Goal: Find specific page/section: Find specific page/section

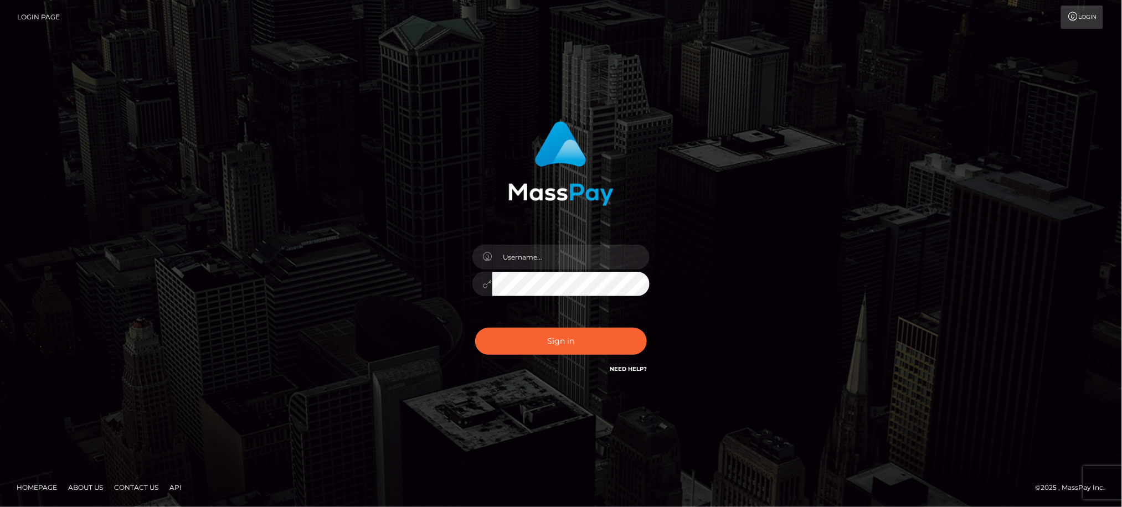
click at [49, 176] on div "Sign in" at bounding box center [561, 254] width 1122 height 448
type input "Jiecel"
click at [556, 343] on button "Sign in" at bounding box center [561, 341] width 172 height 27
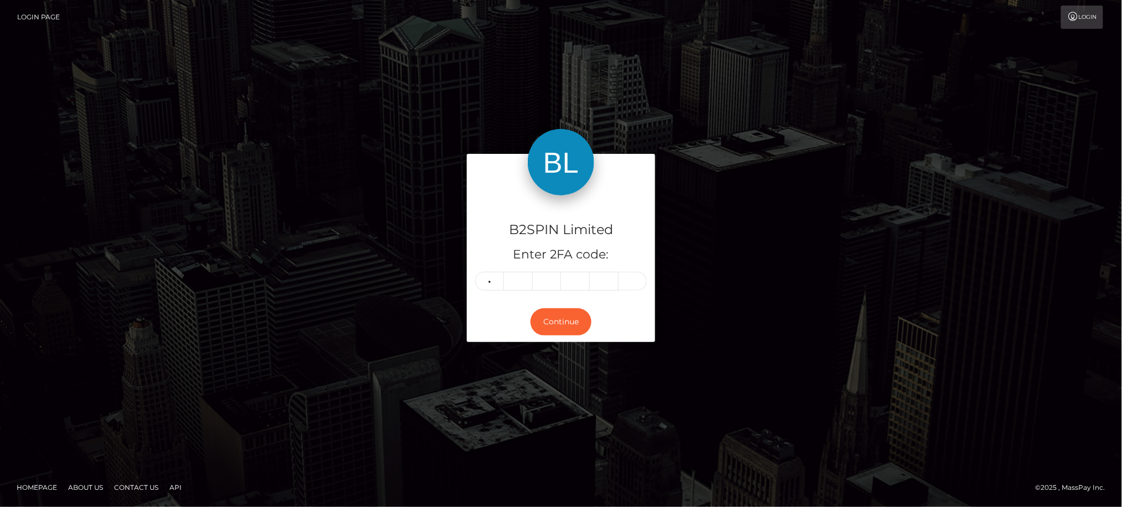
type input "6"
type input "2"
type input "6"
type input "2"
type input "5"
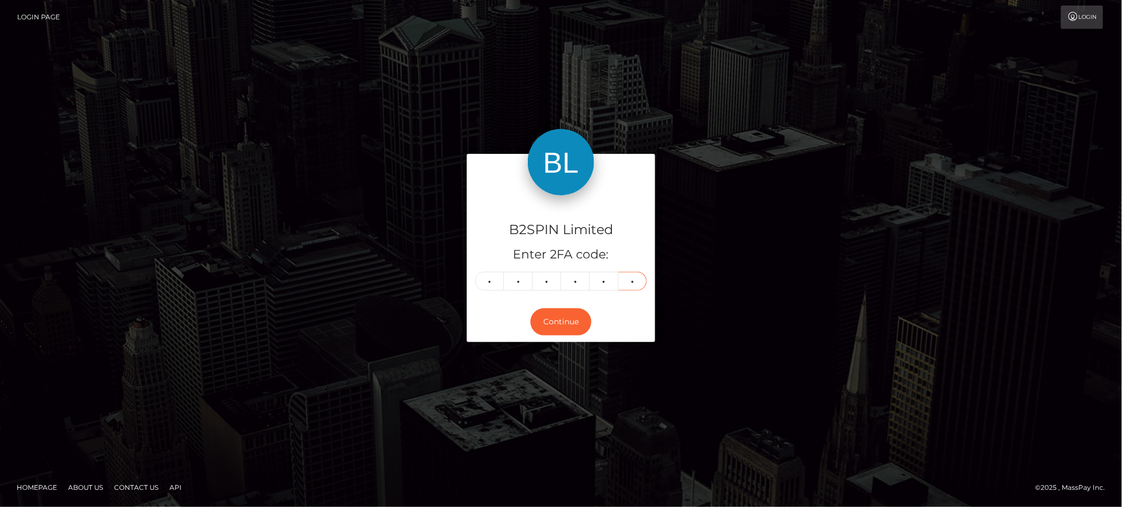
type input "5"
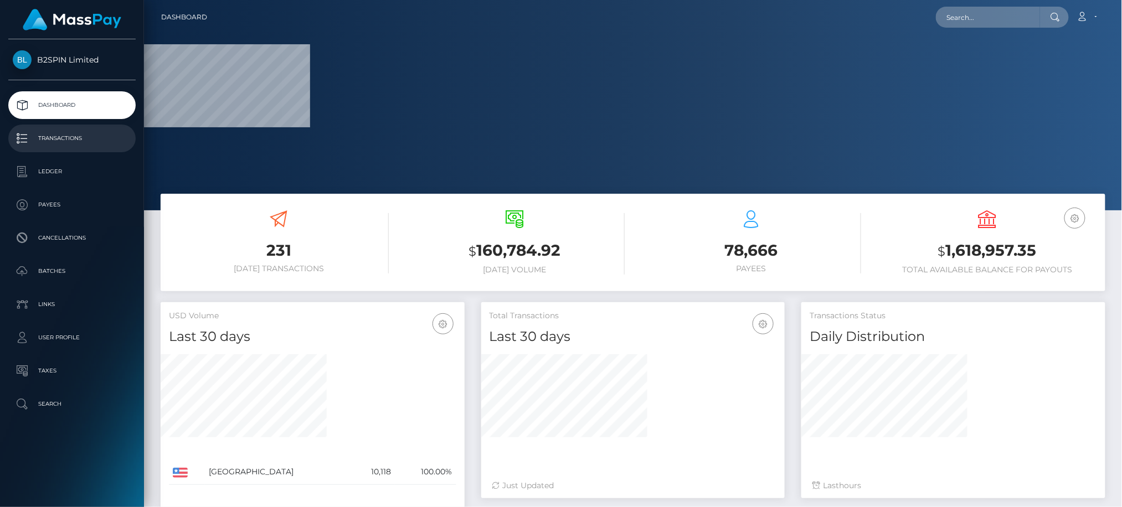
click at [89, 138] on p "Transactions" at bounding box center [72, 138] width 118 height 17
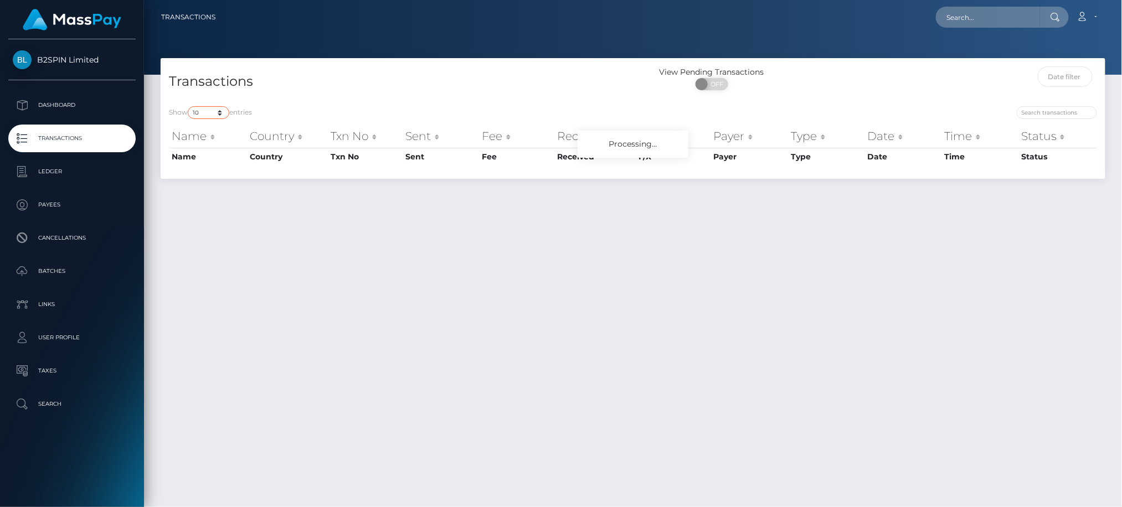
click at [209, 117] on select "10 25 50 100 250 500 1,000 3,500" at bounding box center [209, 112] width 42 height 13
select select "3500"
click at [189, 106] on select "10 25 50 100 250 500 1,000 3,500" at bounding box center [209, 112] width 42 height 13
click at [720, 81] on span "OFF" at bounding box center [716, 84] width 28 height 12
checkbox input "true"
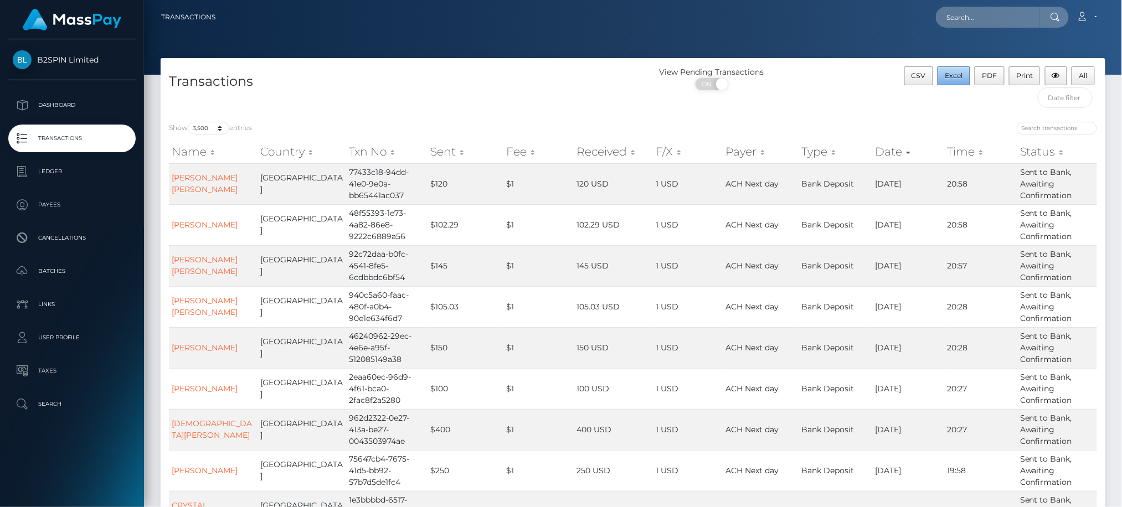
click at [948, 80] on button "Excel" at bounding box center [953, 75] width 33 height 19
click at [81, 483] on div "B2SPIN Limited Dashboard Transactions Ledger Payees Cancellations Batches" at bounding box center [72, 272] width 144 height 466
click at [984, 23] on input "text" at bounding box center [988, 17] width 104 height 21
paste input "3253367"
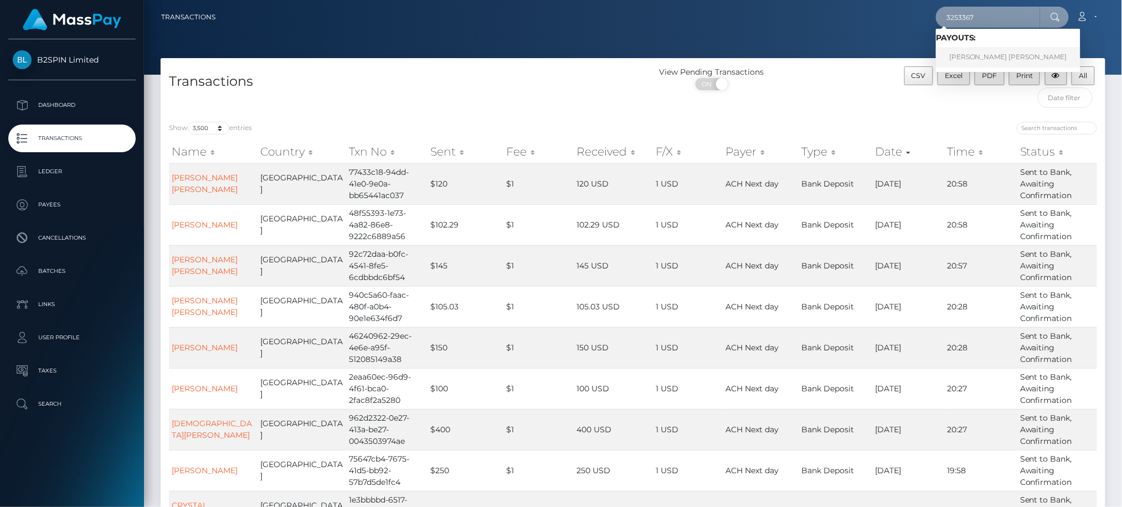
type input "3253367"
click at [984, 53] on link "ANDREW REKSMY CHHEM" at bounding box center [1008, 57] width 145 height 20
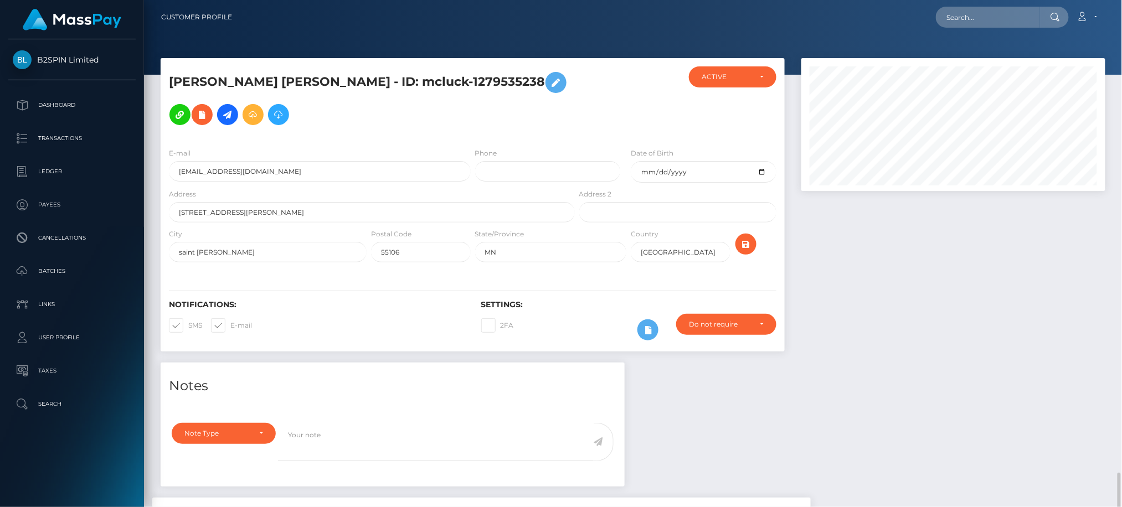
scroll to position [133, 303]
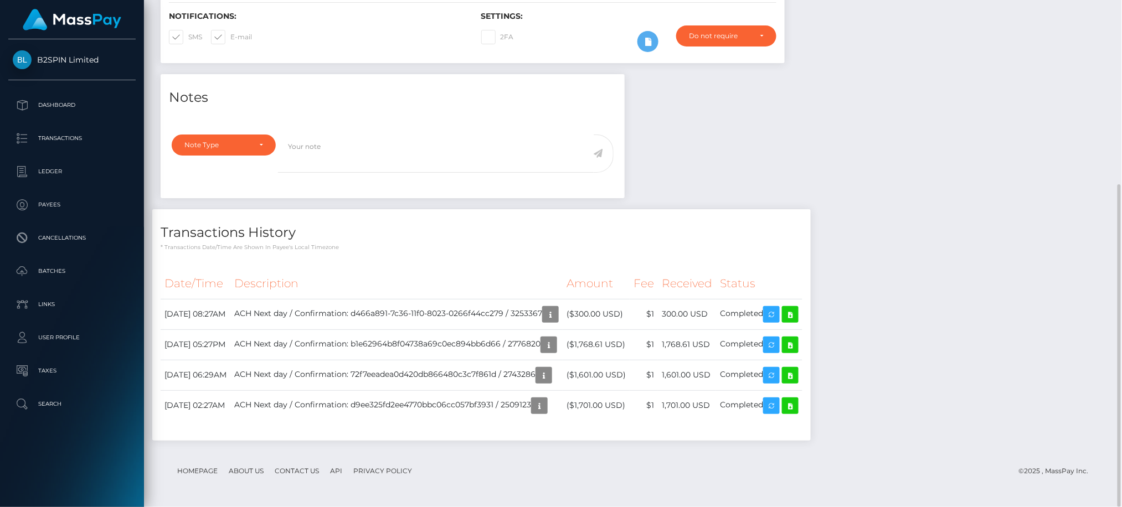
click at [942, 328] on div "Notes Note Type Compliance Clear Compliance General Note Type" at bounding box center [632, 263] width 961 height 378
drag, startPoint x: 943, startPoint y: 493, endPoint x: 729, endPoint y: 324, distance: 272.8
click at [944, 492] on div "ANDREW REKSMY CHHEM - ID: mcluck-1279535238 ACTIVE" at bounding box center [633, 138] width 978 height 737
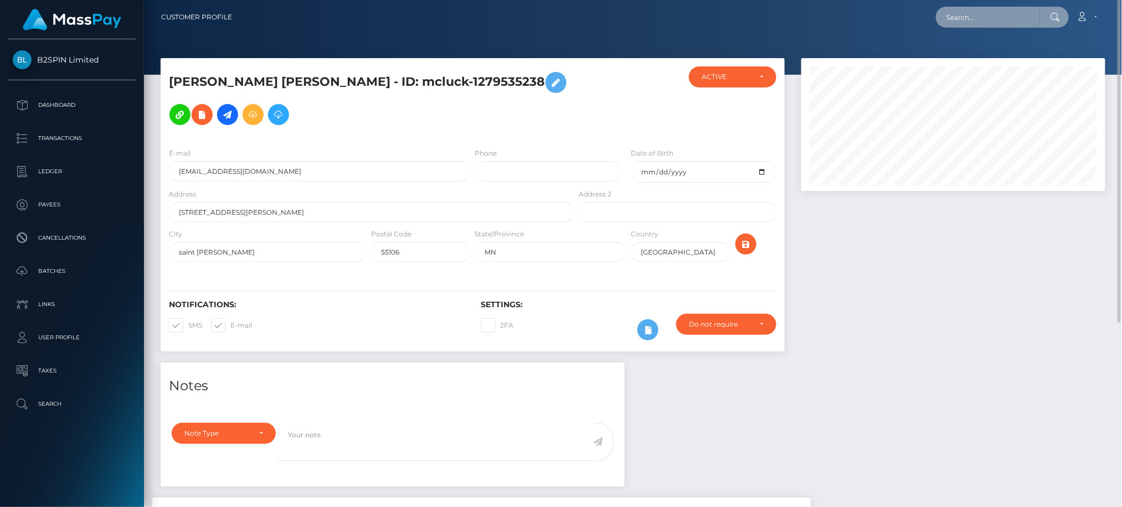
click at [996, 8] on input "text" at bounding box center [988, 17] width 104 height 21
paste input "3305321"
drag, startPoint x: 1010, startPoint y: 16, endPoint x: 789, endPoint y: 16, distance: 221.5
click at [789, 16] on div "3305321 Loading... Loading... Account Edit Profile Logout" at bounding box center [673, 17] width 864 height 23
paste input "2019259883"
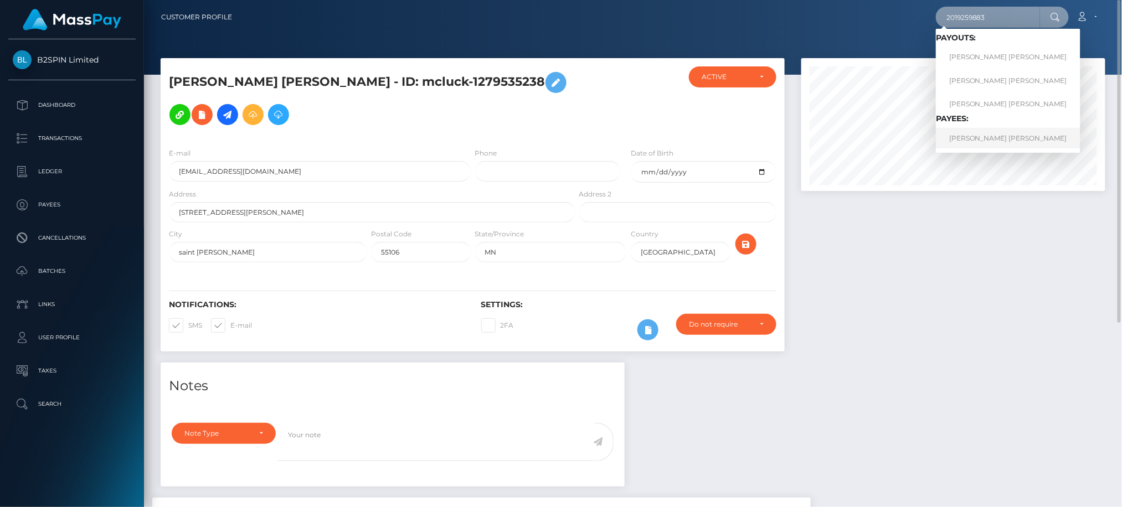
type input "2019259883"
click at [984, 138] on link "JULIO CESAR JR ACEVES" at bounding box center [1008, 138] width 145 height 20
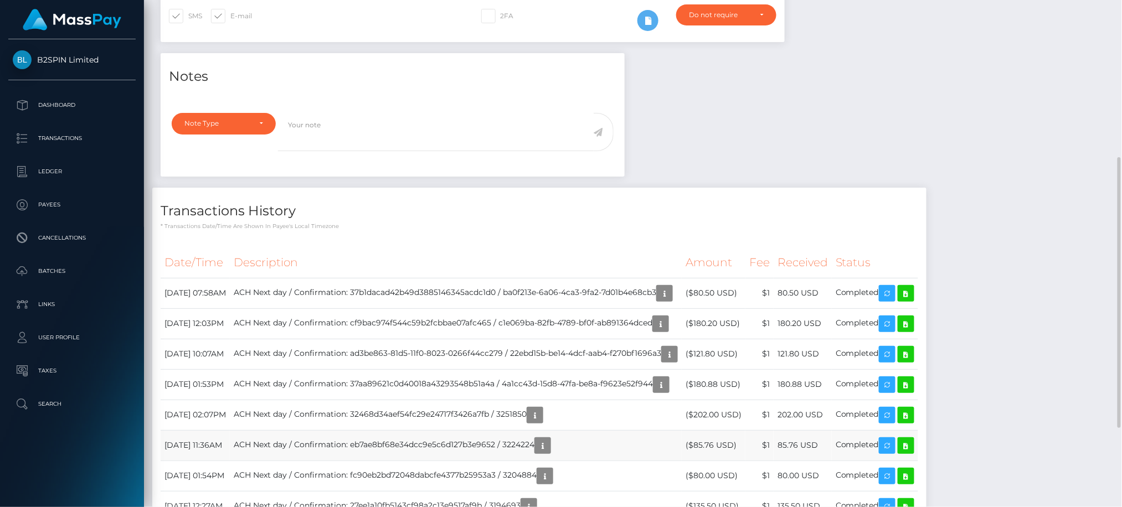
scroll to position [393, 0]
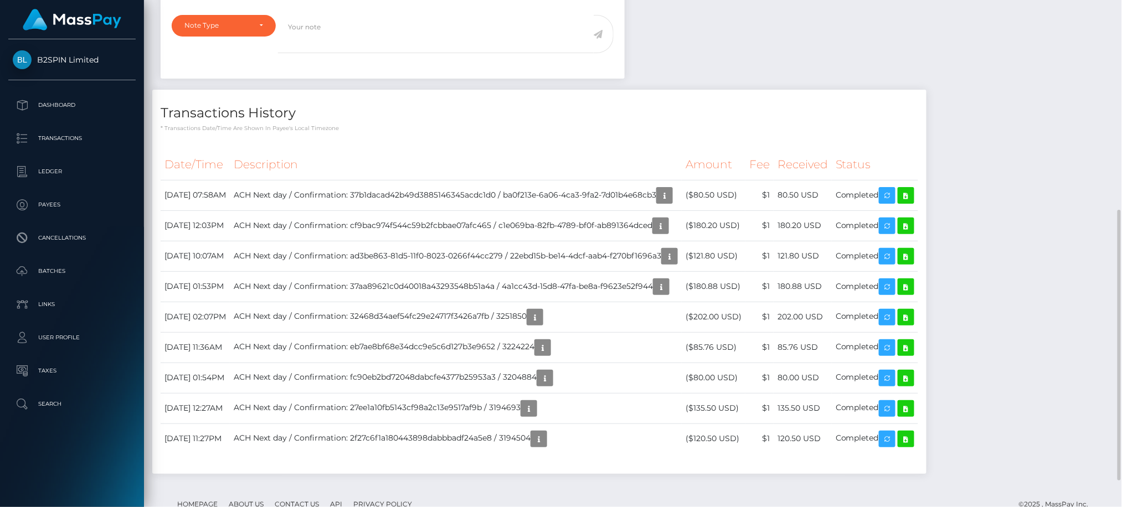
drag, startPoint x: 1011, startPoint y: 443, endPoint x: 888, endPoint y: 479, distance: 128.1
click at [1011, 443] on div "Notes Note Type Compliance Clear Compliance General Note Type" at bounding box center [632, 220] width 961 height 530
click at [1013, 297] on div "Notes Note Type Compliance Clear Compliance General Note Type" at bounding box center [632, 220] width 961 height 530
drag, startPoint x: 1062, startPoint y: 479, endPoint x: 1006, endPoint y: 503, distance: 60.8
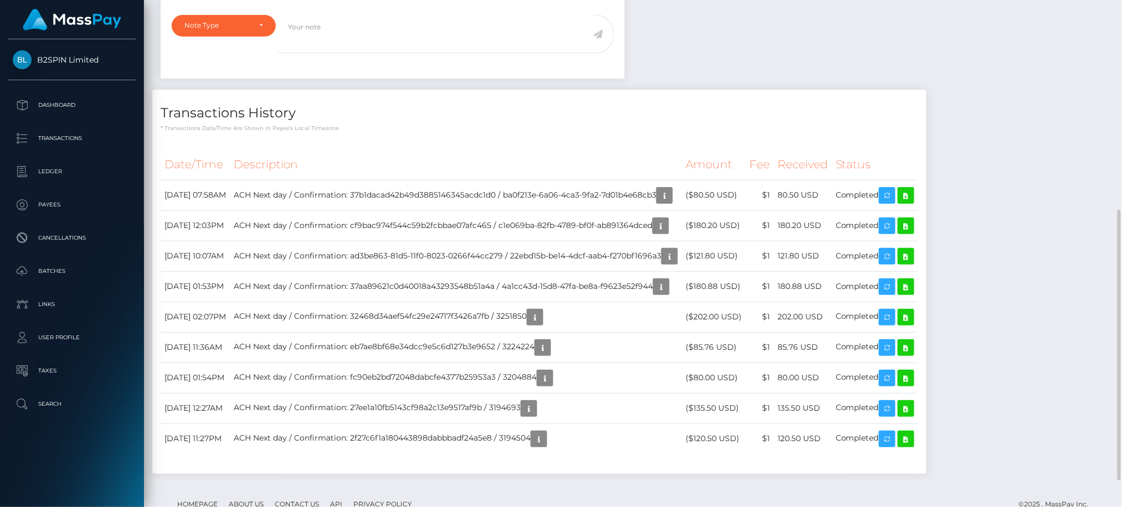
click at [1062, 479] on div "Notes Note Type Compliance Clear Compliance General Note Type" at bounding box center [632, 220] width 961 height 530
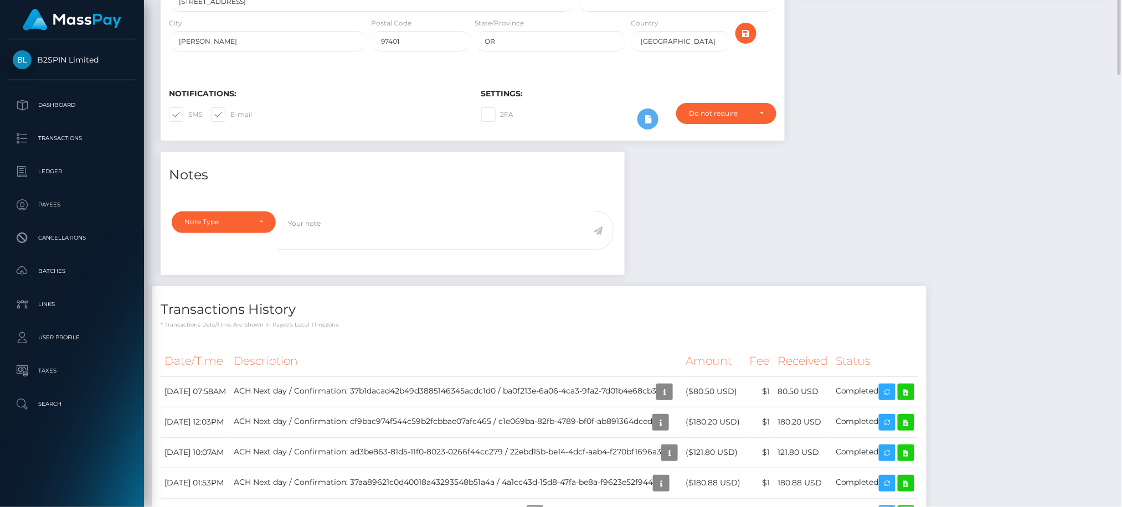
scroll to position [0, 0]
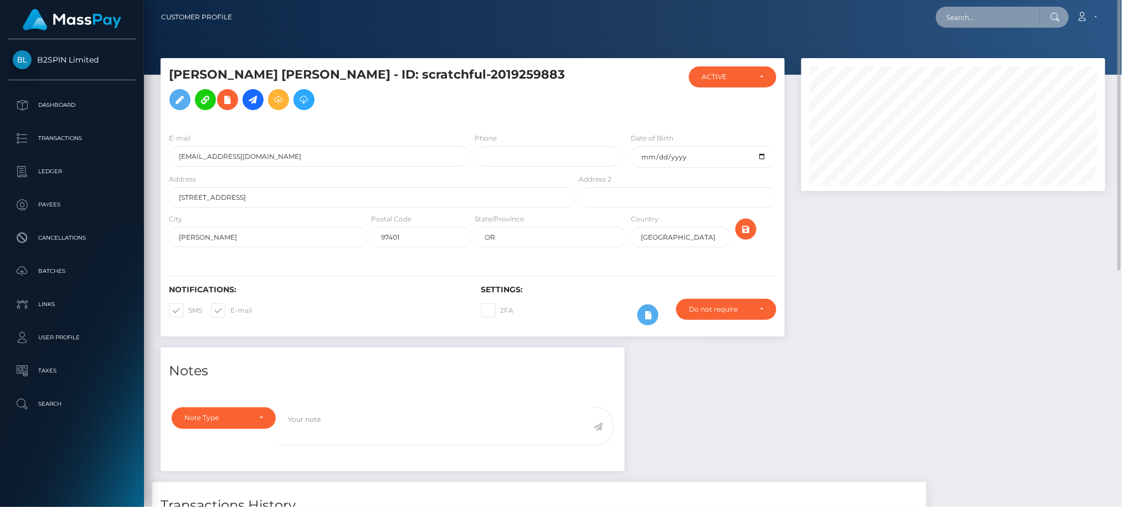
click at [982, 24] on input "text" at bounding box center [988, 17] width 104 height 21
paste input "3304677"
drag, startPoint x: 1005, startPoint y: 20, endPoint x: 839, endPoint y: 38, distance: 167.0
click at [839, 38] on div "Customer Profile 3304677 Loading... Loading... Account Logout" at bounding box center [633, 253] width 978 height 507
paste input "1899862895"
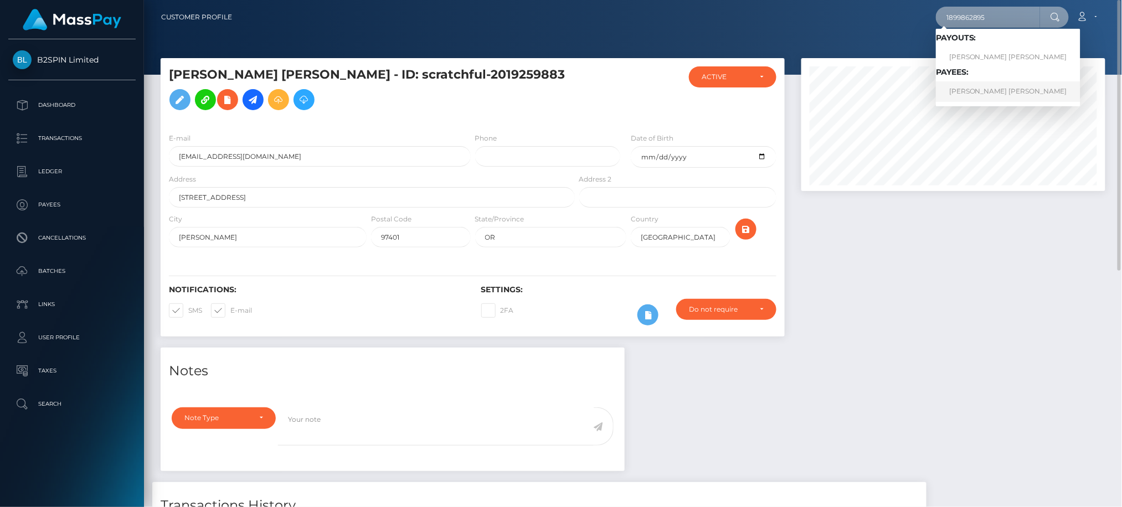
type input "1899862895"
click at [972, 96] on link "CHANCELOR JAMES GILL" at bounding box center [1008, 91] width 145 height 20
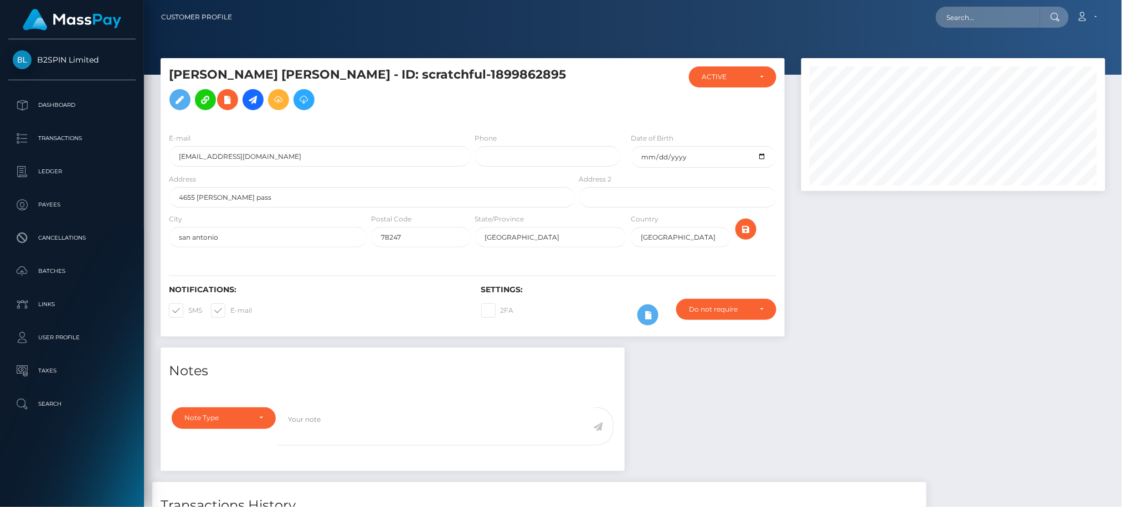
scroll to position [133, 303]
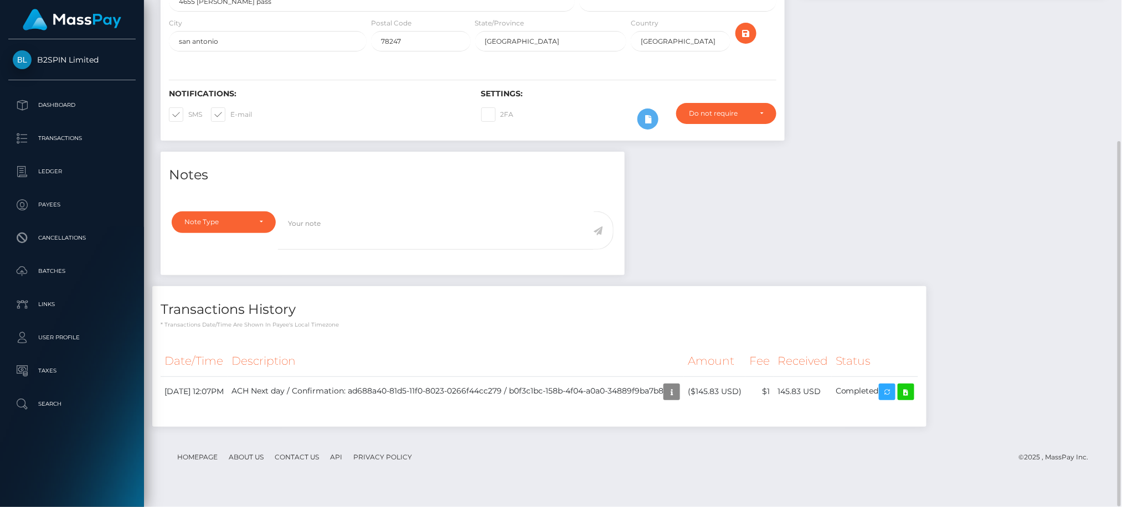
click at [921, 477] on footer "Homepage About Us Contact Us API Privacy Policy © 2025 , MassPay Inc." at bounding box center [633, 457] width 945 height 39
drag, startPoint x: 58, startPoint y: 483, endPoint x: 103, endPoint y: 475, distance: 45.6
click at [59, 482] on div "B2SPIN Limited Dashboard Transactions Ledger Payees Cancellations Batches" at bounding box center [72, 272] width 144 height 466
click at [727, 473] on footer "Homepage About Us Contact Us API Privacy Policy © 2025 , MassPay Inc." at bounding box center [633, 457] width 945 height 39
drag, startPoint x: 955, startPoint y: 238, endPoint x: 554, endPoint y: 237, distance: 400.3
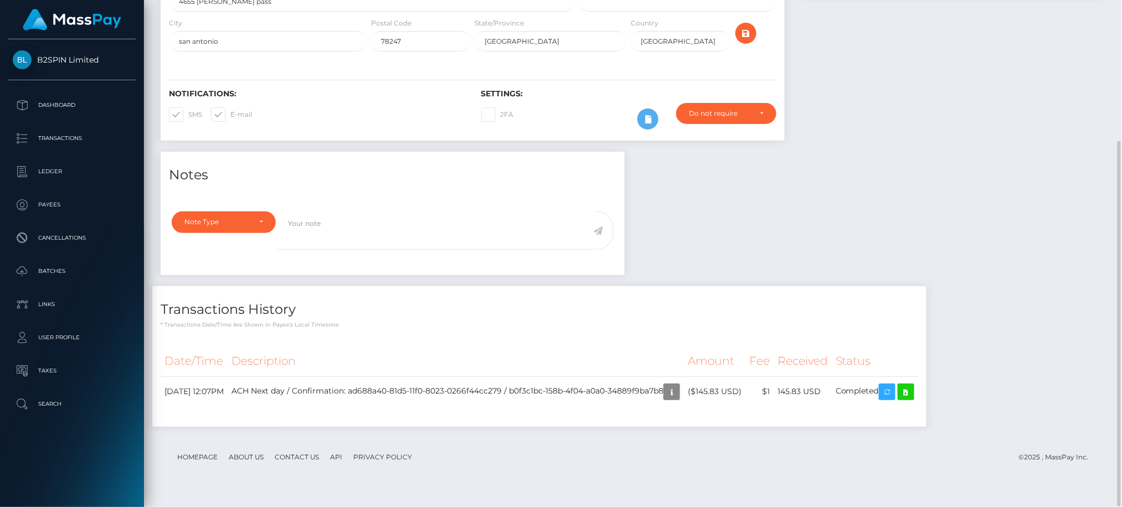
click at [955, 238] on div "Notes Note Type Compliance Clear Compliance General Note Type" at bounding box center [632, 295] width 961 height 286
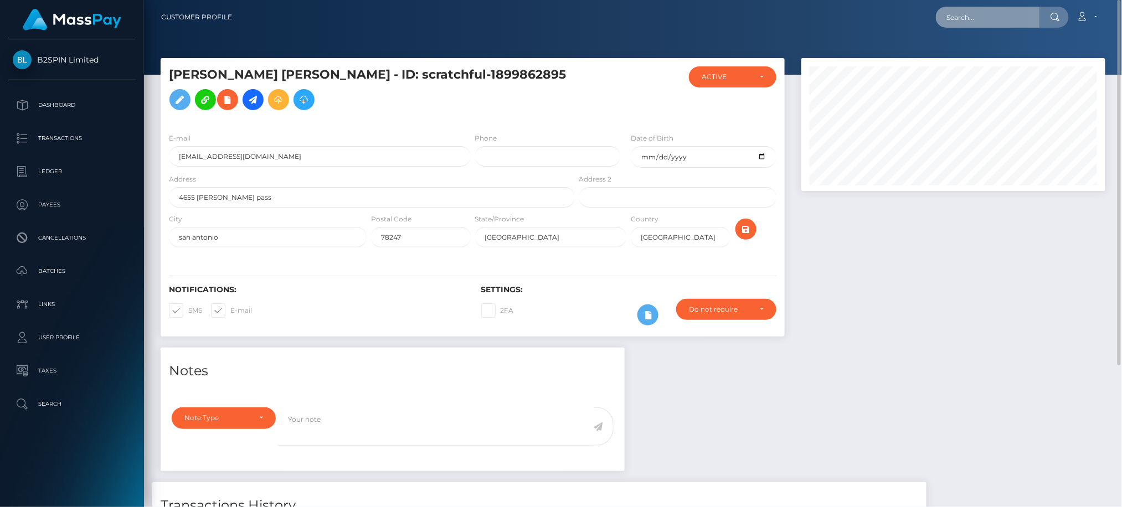
drag, startPoint x: 990, startPoint y: 7, endPoint x: 990, endPoint y: 20, distance: 12.7
click at [990, 17] on input "text" at bounding box center [988, 17] width 104 height 21
paste input "3253367"
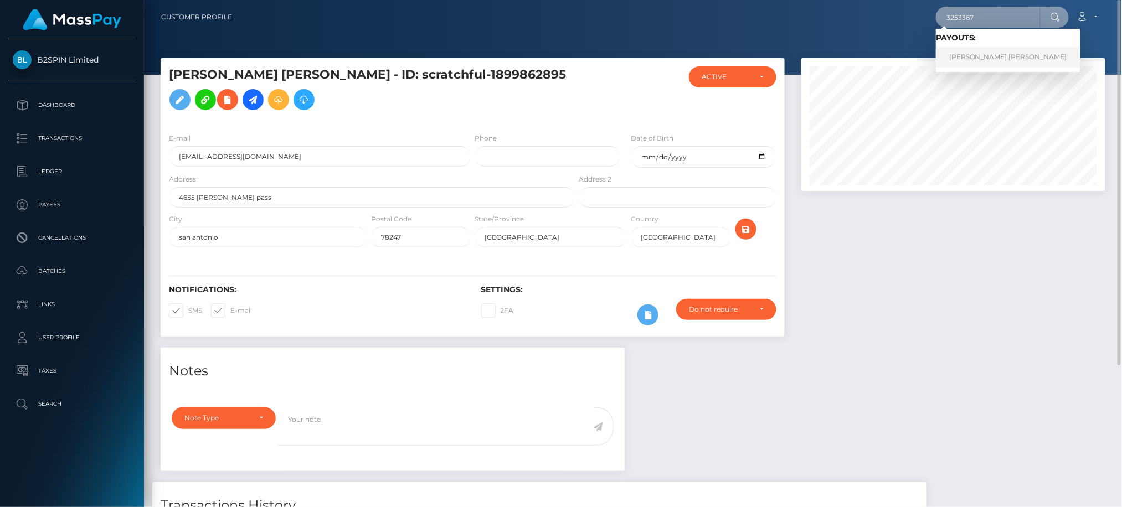
type input "3253367"
click at [986, 55] on link "ANDREW REKSMY CHHEM" at bounding box center [1008, 57] width 145 height 20
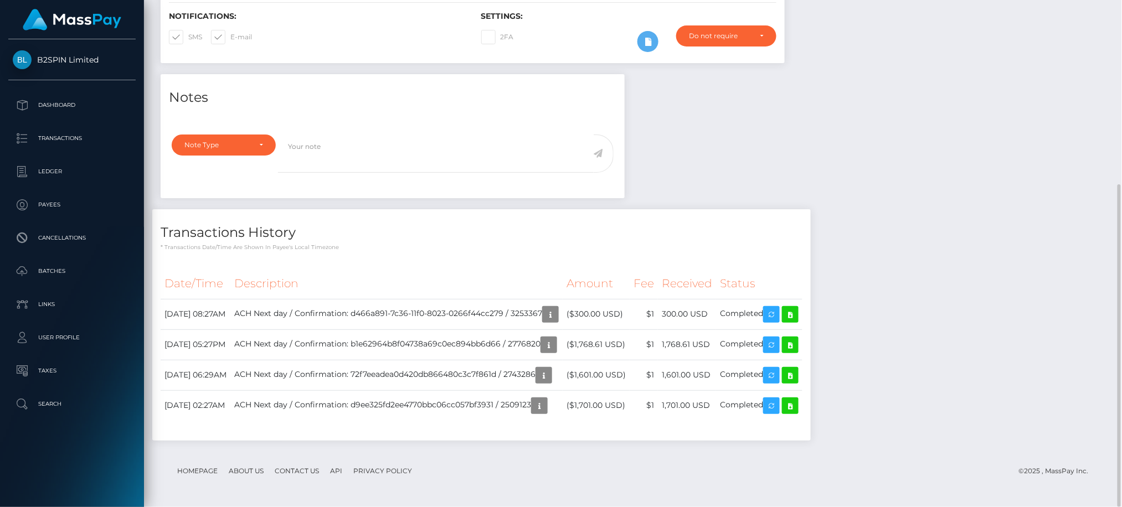
scroll to position [133, 303]
click at [1050, 342] on div "Notes Note Type Compliance Clear Compliance General Note Type" at bounding box center [632, 263] width 961 height 378
